Goal: Transaction & Acquisition: Purchase product/service

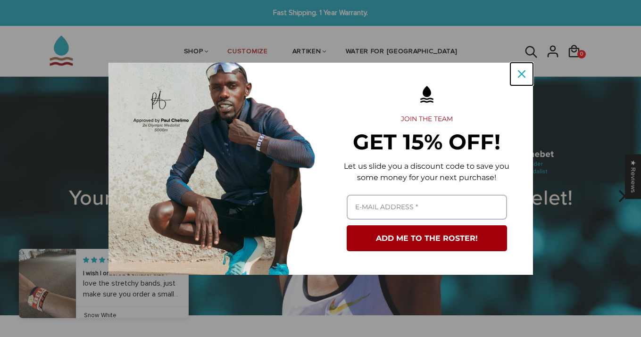
click at [522, 72] on icon "close icon" at bounding box center [522, 74] width 8 height 8
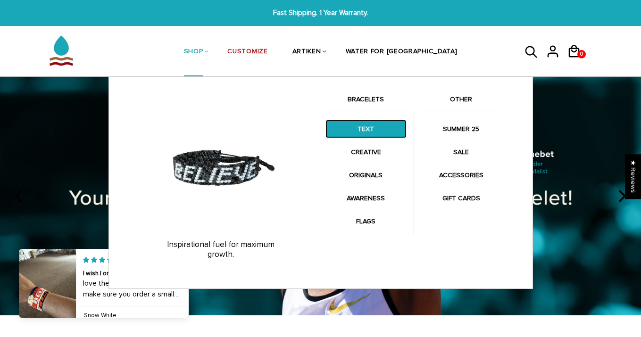
click at [370, 125] on link "TEXT" at bounding box center [365, 129] width 81 height 18
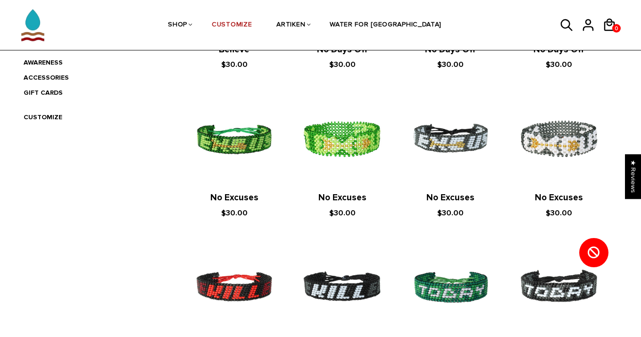
scroll to position [317, 0]
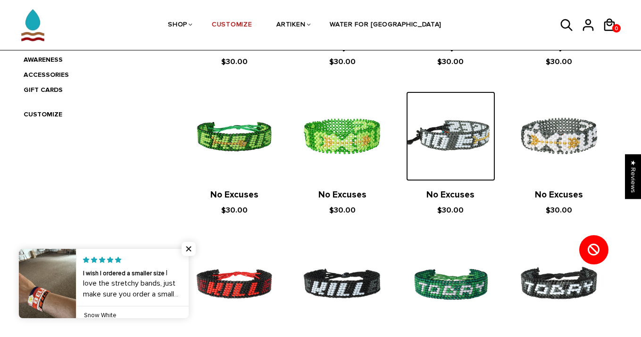
click at [475, 137] on img at bounding box center [450, 135] width 89 height 89
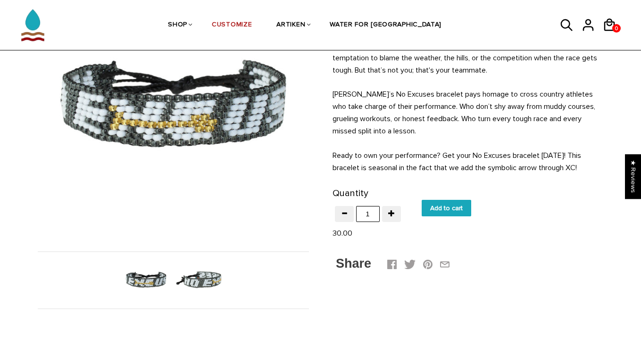
scroll to position [127, 0]
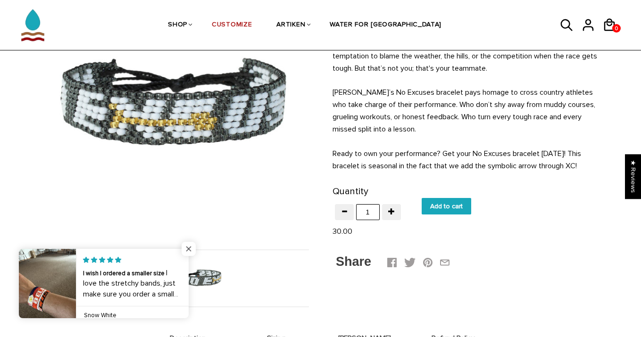
click at [186, 244] on span "Close popup widget" at bounding box center [189, 249] width 14 height 14
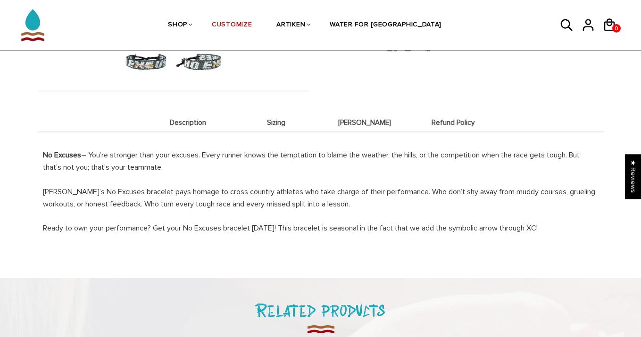
scroll to position [344, 0]
click at [280, 125] on li "Sizing" at bounding box center [276, 121] width 89 height 18
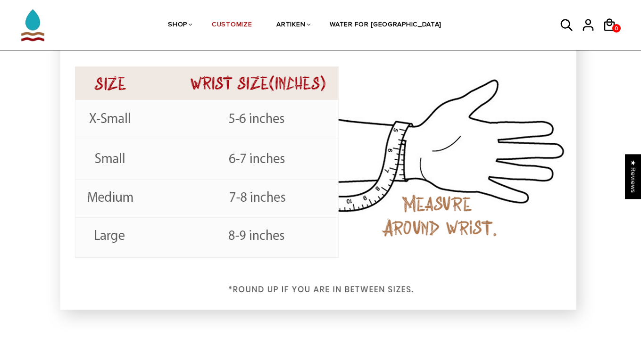
scroll to position [500, 0]
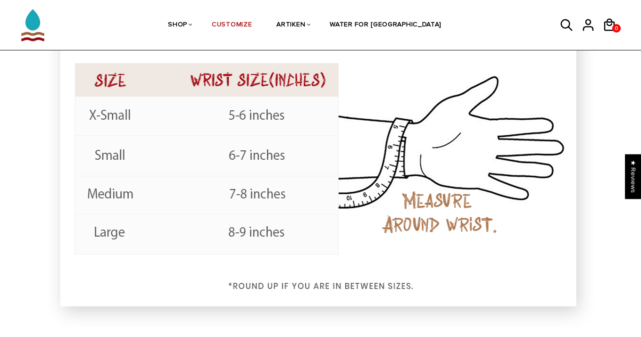
click at [604, 161] on div at bounding box center [320, 161] width 567 height 375
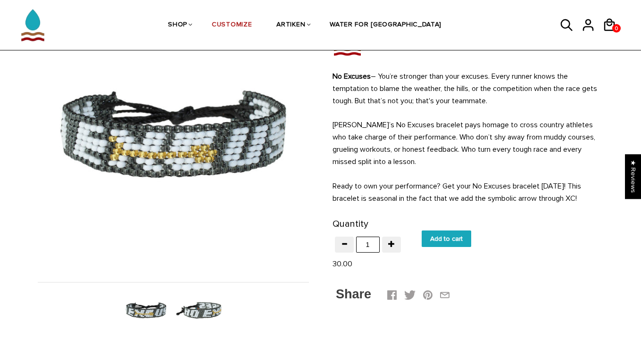
scroll to position [92, 0]
